Goal: Transaction & Acquisition: Purchase product/service

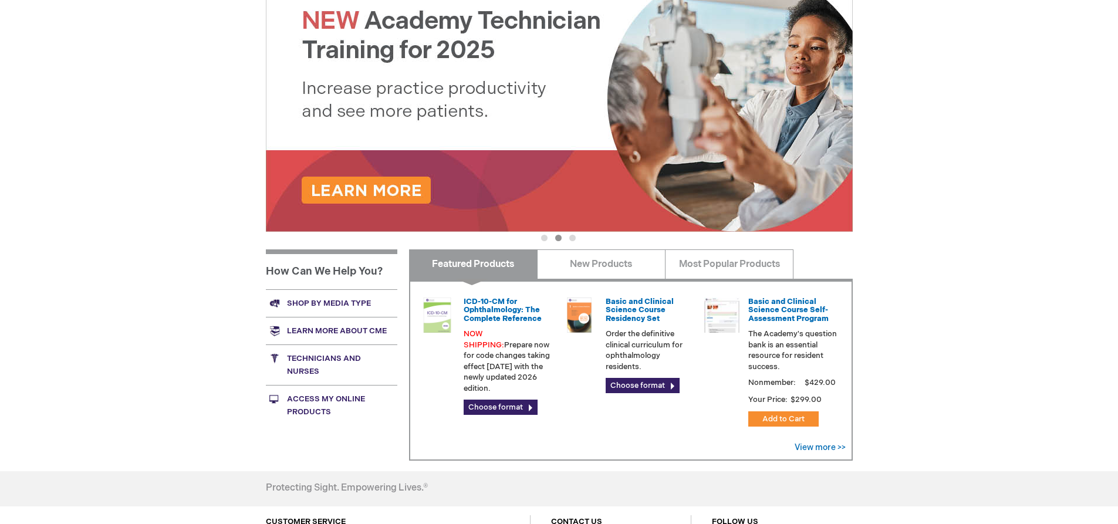
scroll to position [235, 0]
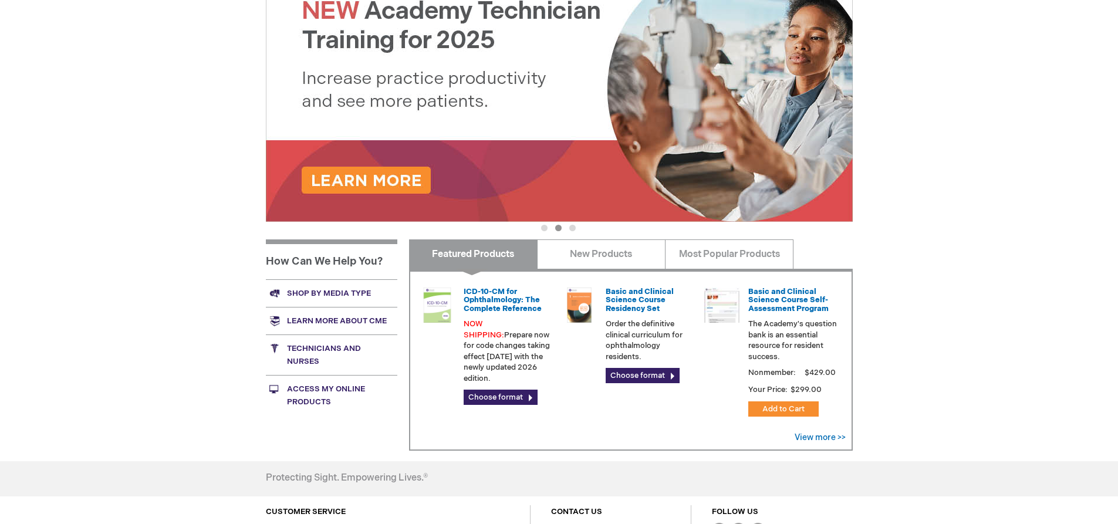
click at [342, 291] on link "Shop by media type" at bounding box center [331, 293] width 131 height 28
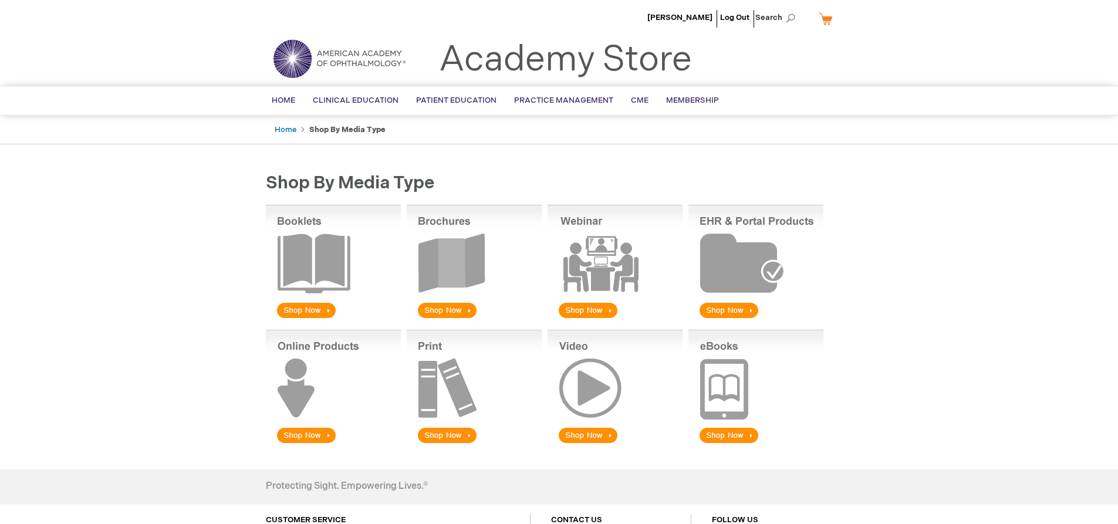
click at [444, 306] on img at bounding box center [474, 263] width 135 height 116
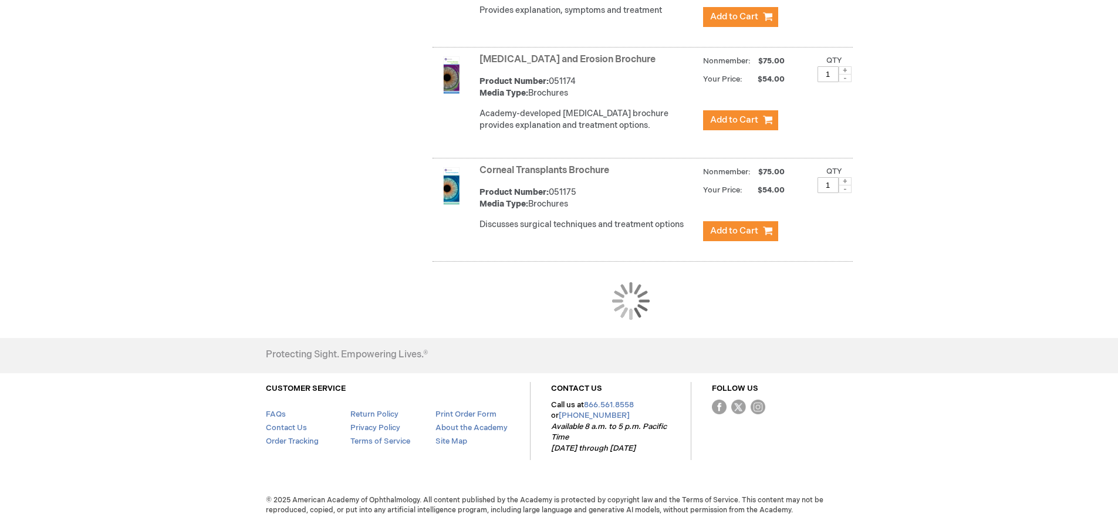
scroll to position [1100, 0]
